Goal: Information Seeking & Learning: Learn about a topic

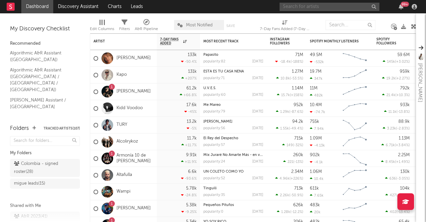
click at [322, 6] on input "text" at bounding box center [330, 7] width 100 height 8
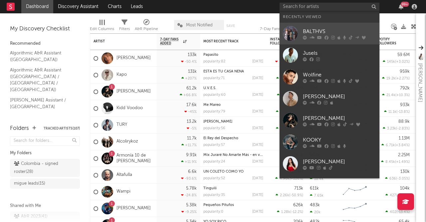
click at [321, 25] on link "BALTHVS" at bounding box center [330, 34] width 100 height 22
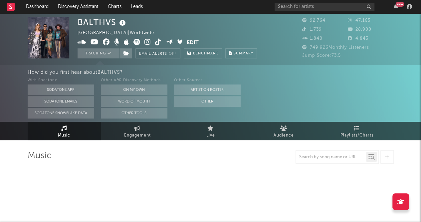
select select "6m"
